Goal: Task Accomplishment & Management: Manage account settings

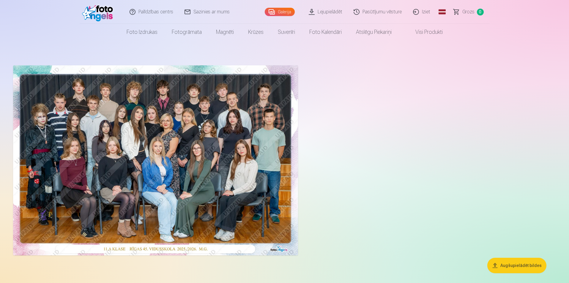
click at [225, 143] on img at bounding box center [155, 160] width 285 height 190
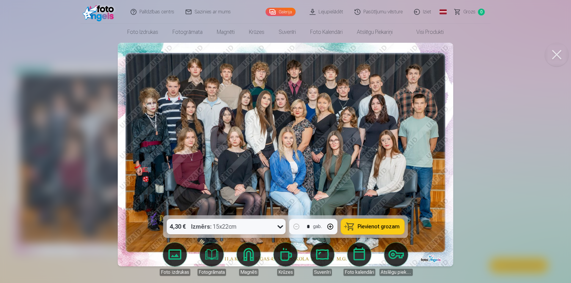
click at [506, 223] on div at bounding box center [285, 141] width 571 height 283
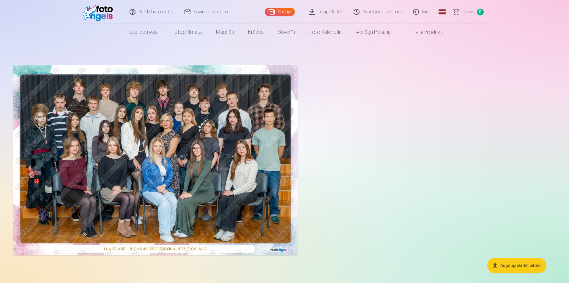
click at [185, 150] on img at bounding box center [155, 160] width 285 height 190
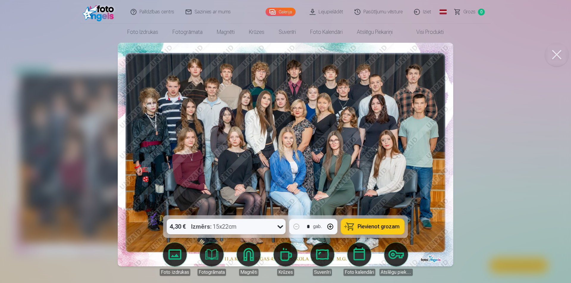
click at [278, 227] on icon at bounding box center [280, 227] width 6 height 3
click at [519, 219] on div at bounding box center [285, 141] width 571 height 283
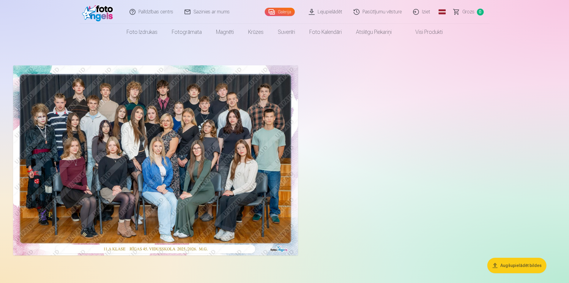
click at [239, 195] on img at bounding box center [155, 160] width 285 height 190
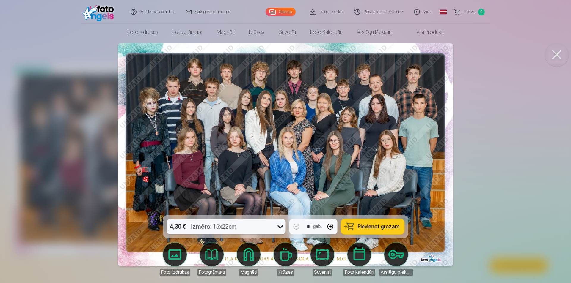
click at [555, 54] on button at bounding box center [556, 55] width 24 height 24
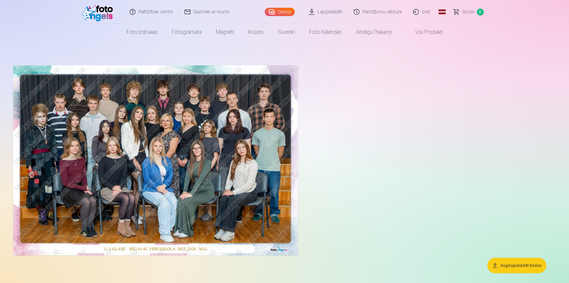
click at [420, 11] on link "Iziet" at bounding box center [422, 12] width 29 height 24
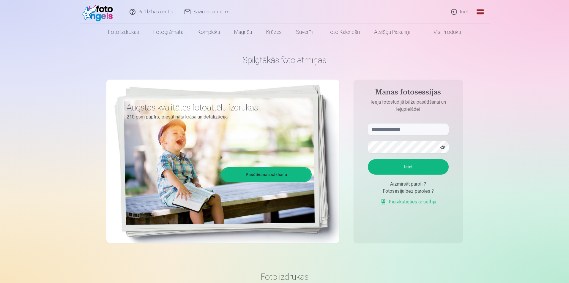
click at [459, 10] on link "Ieiet" at bounding box center [460, 12] width 29 height 24
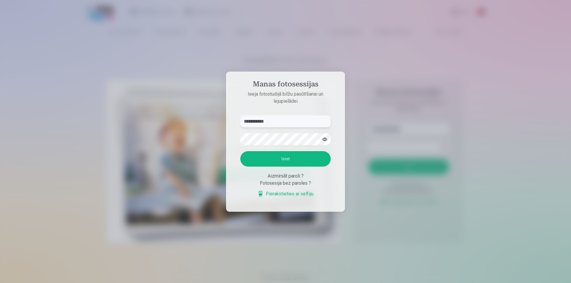
drag, startPoint x: 259, startPoint y: 120, endPoint x: 235, endPoint y: 119, distance: 23.5
click at [235, 119] on form "**********" at bounding box center [285, 160] width 102 height 88
type input "**********"
click at [240, 151] on button "Ieiet" at bounding box center [285, 158] width 90 height 15
